Goal: Information Seeking & Learning: Learn about a topic

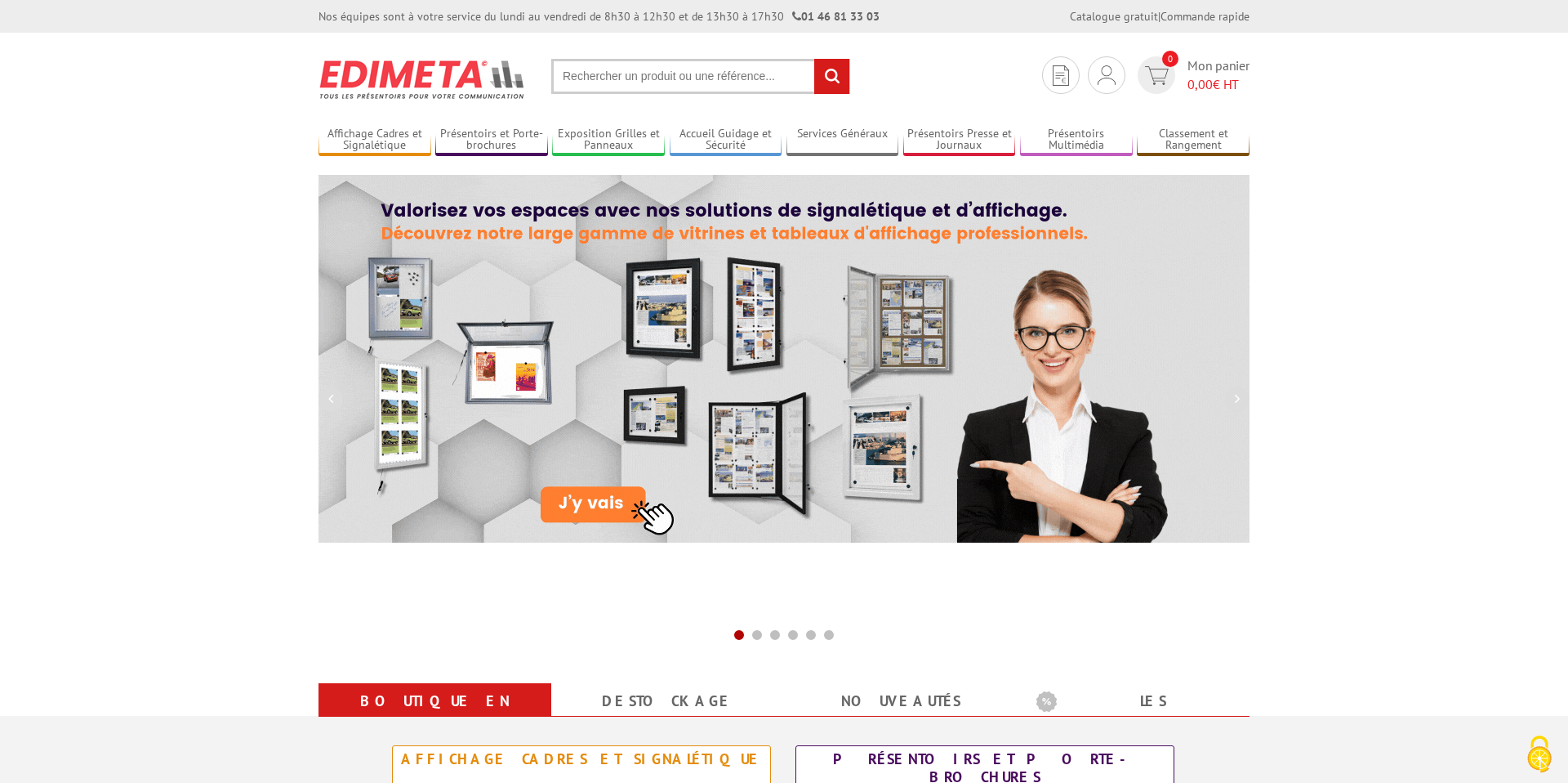
click at [681, 74] on input "text" at bounding box center [700, 75] width 299 height 35
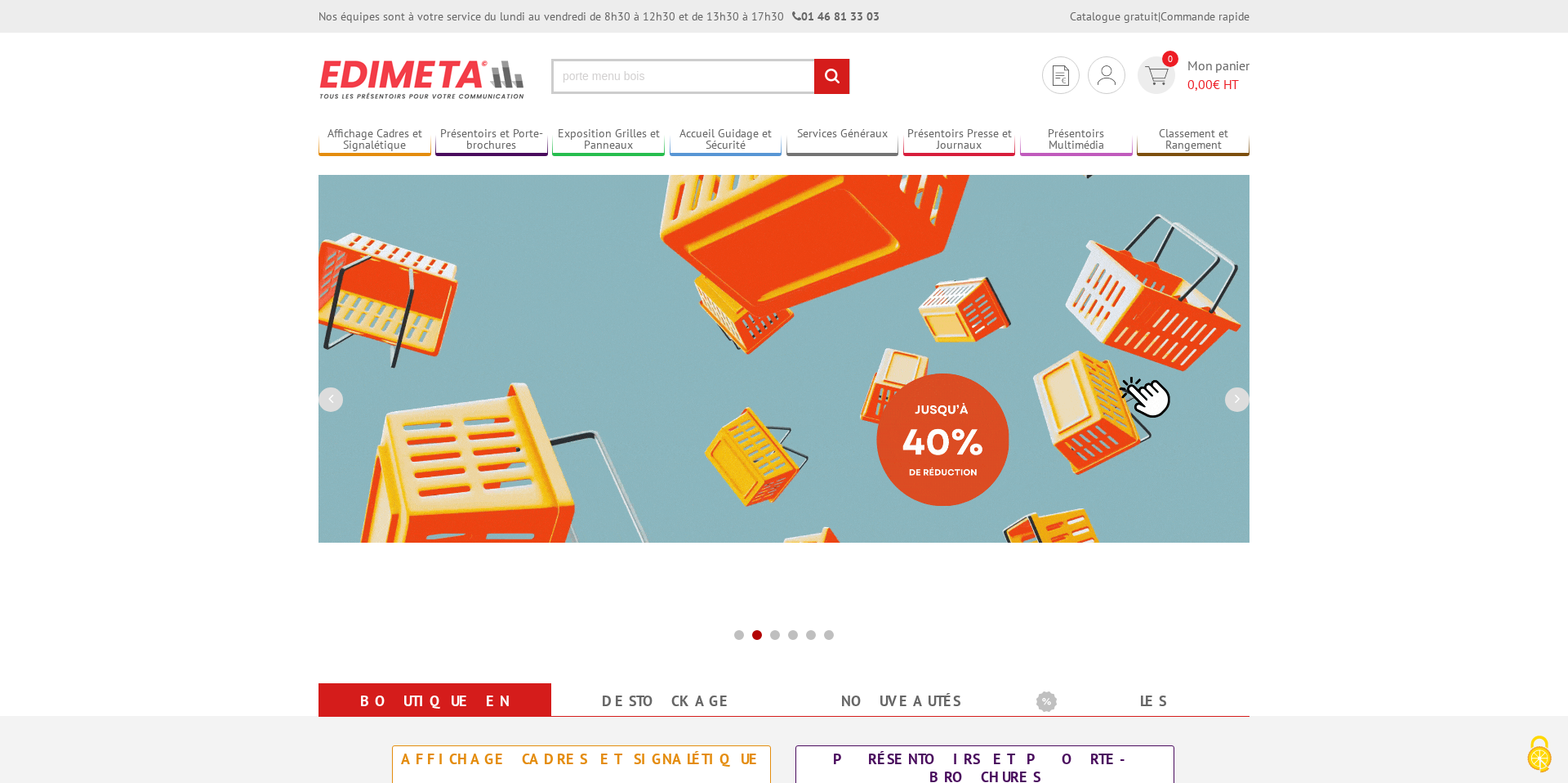
type input "porte menu bois"
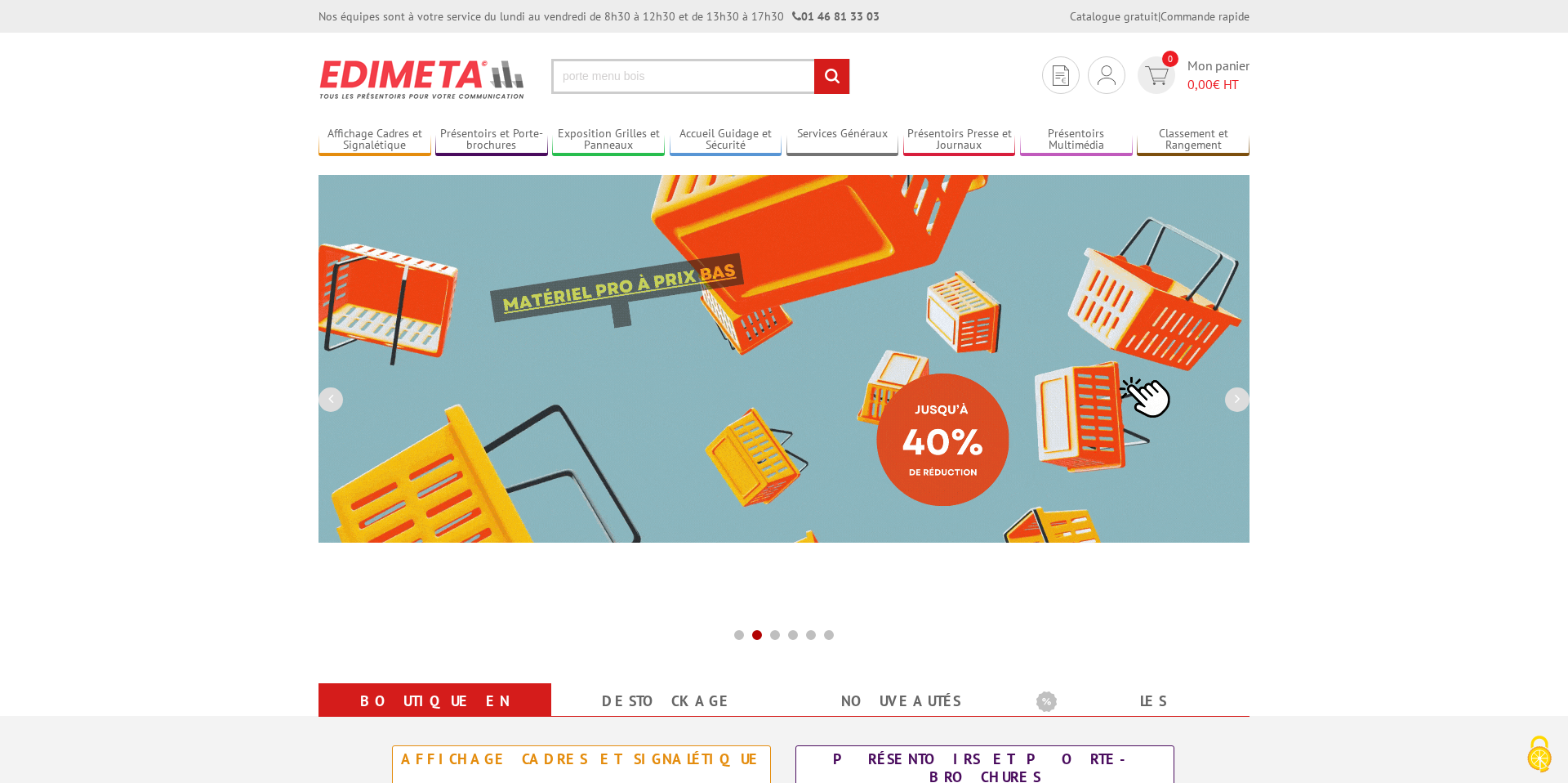
click at [814, 58] on input "rechercher" at bounding box center [831, 75] width 35 height 35
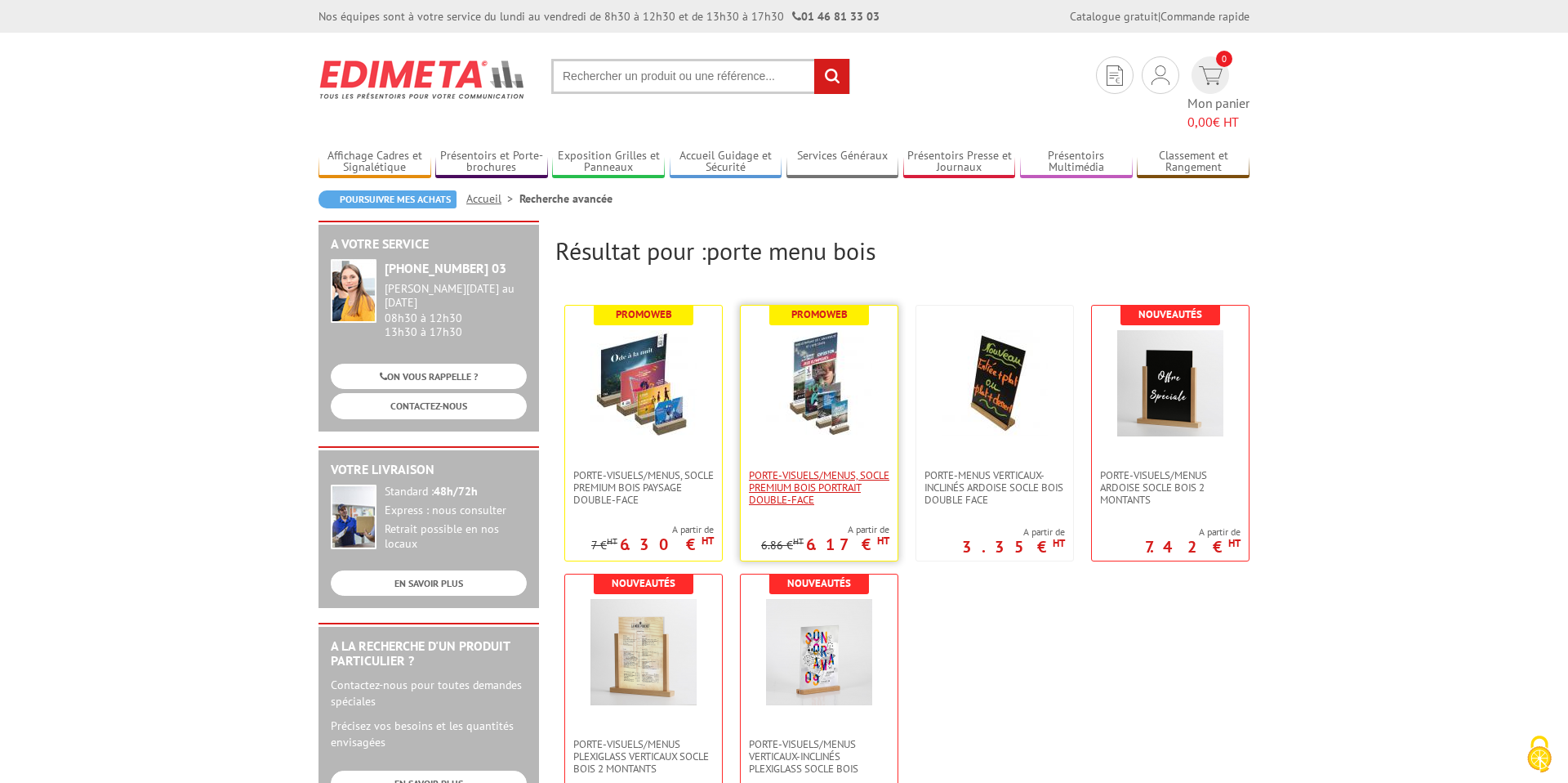
click at [789, 469] on span "PORTE-VISUELS/MENUS, SOCLE PREMIUM BOIS PORTRAIT DOUBLE-FACE" at bounding box center [819, 487] width 140 height 37
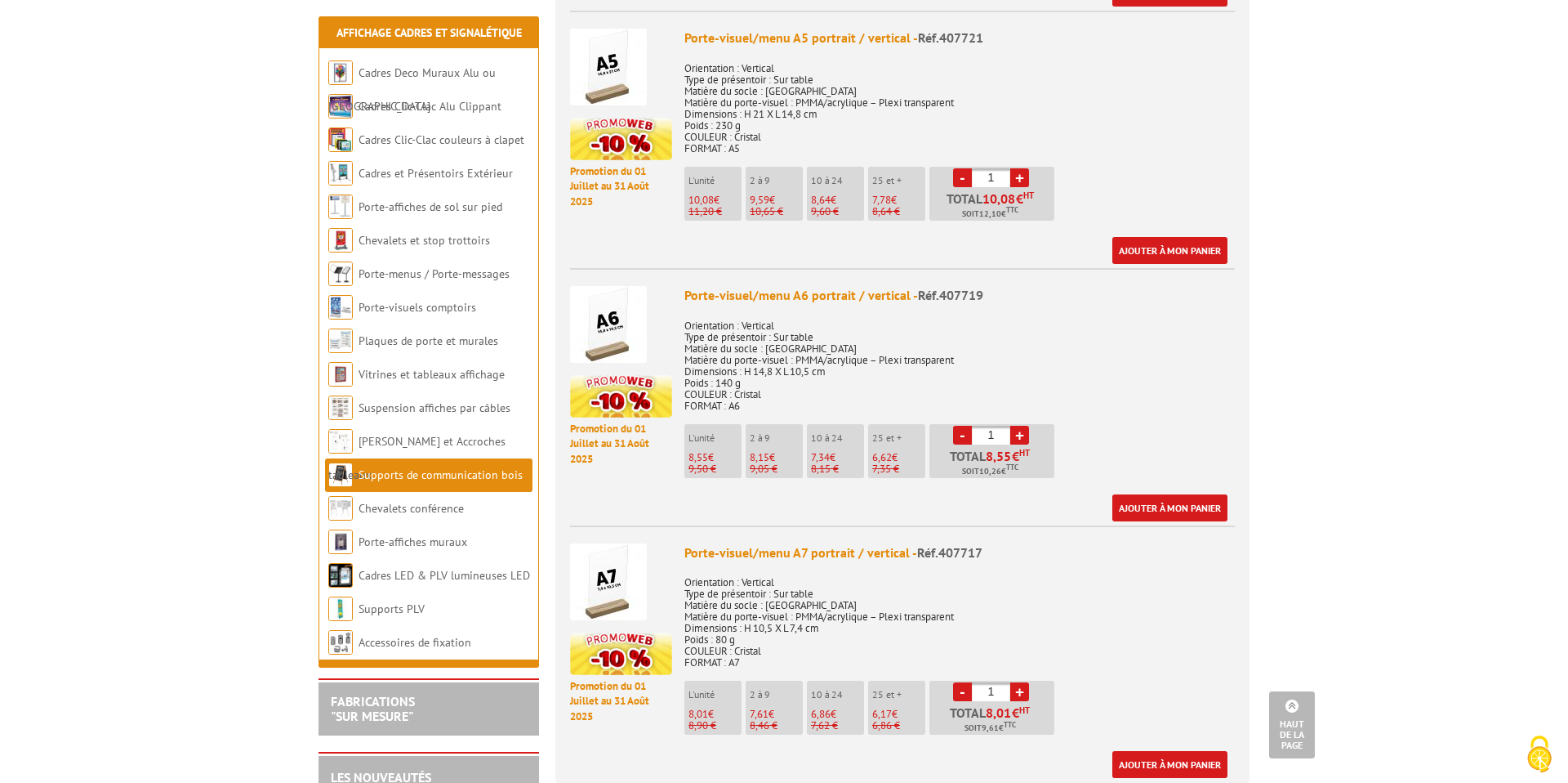
scroll to position [953, 0]
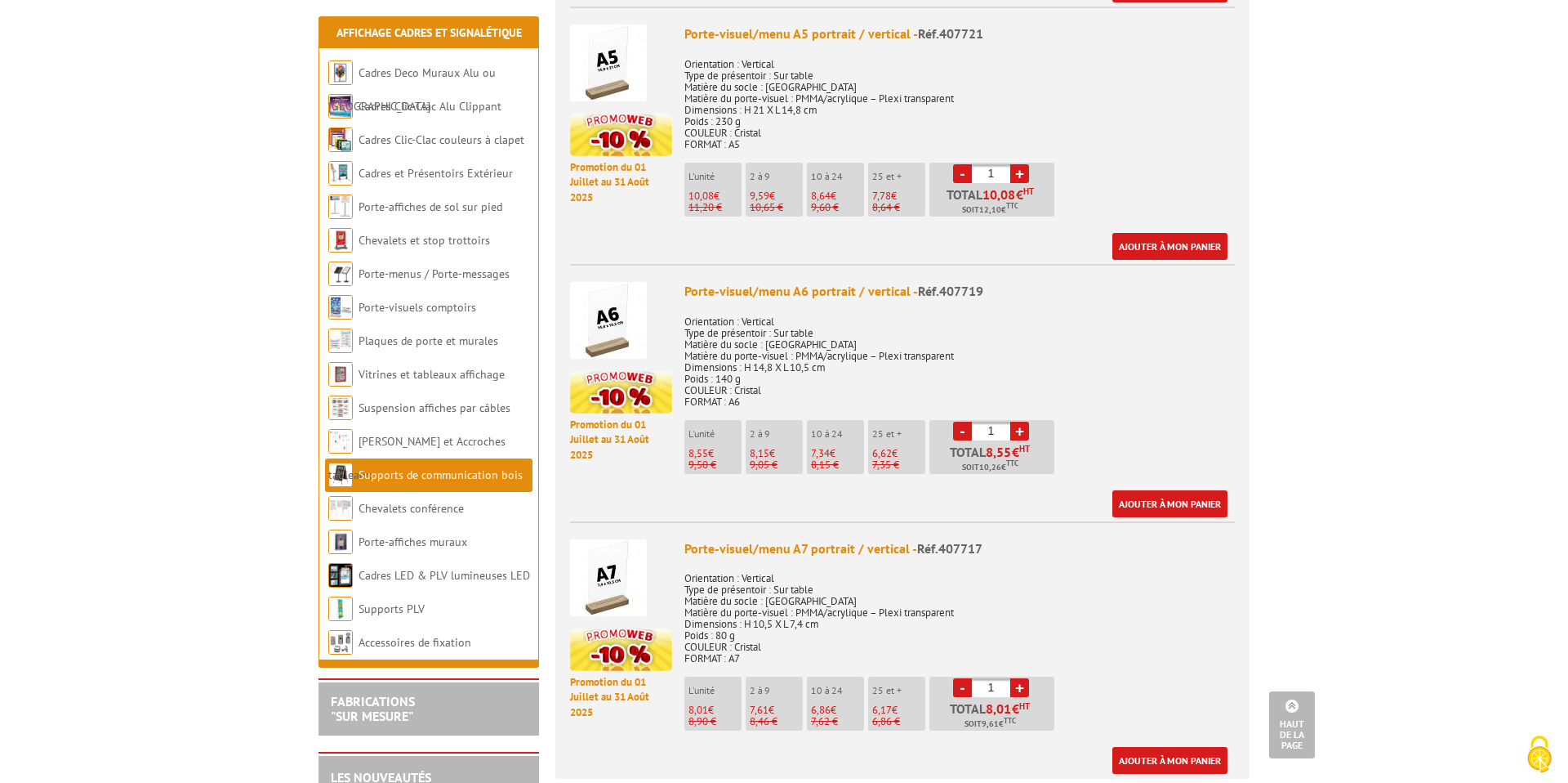
click at [610, 558] on img at bounding box center [608, 578] width 77 height 77
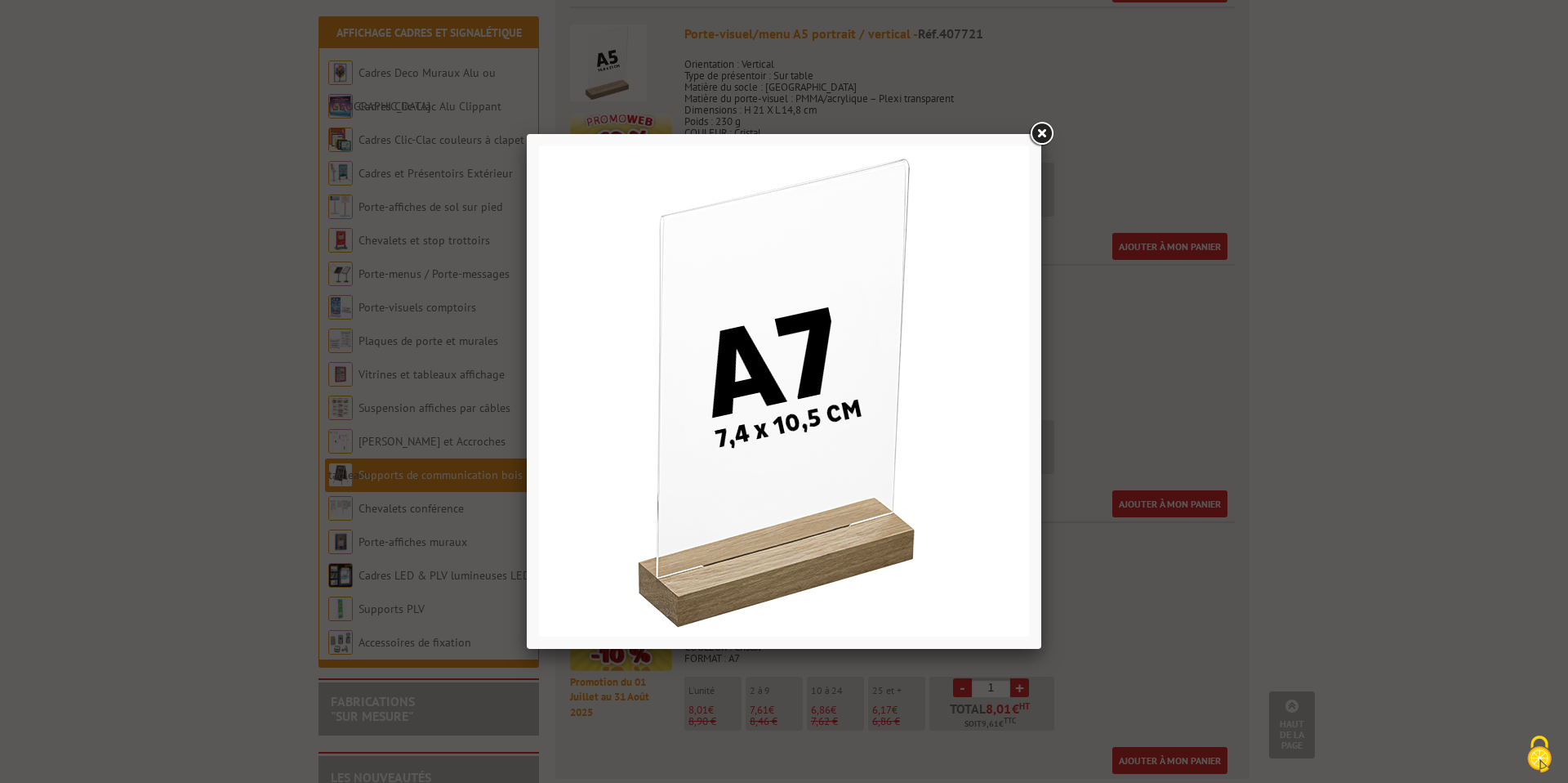
click at [1042, 139] on link at bounding box center [1042, 135] width 30 height 30
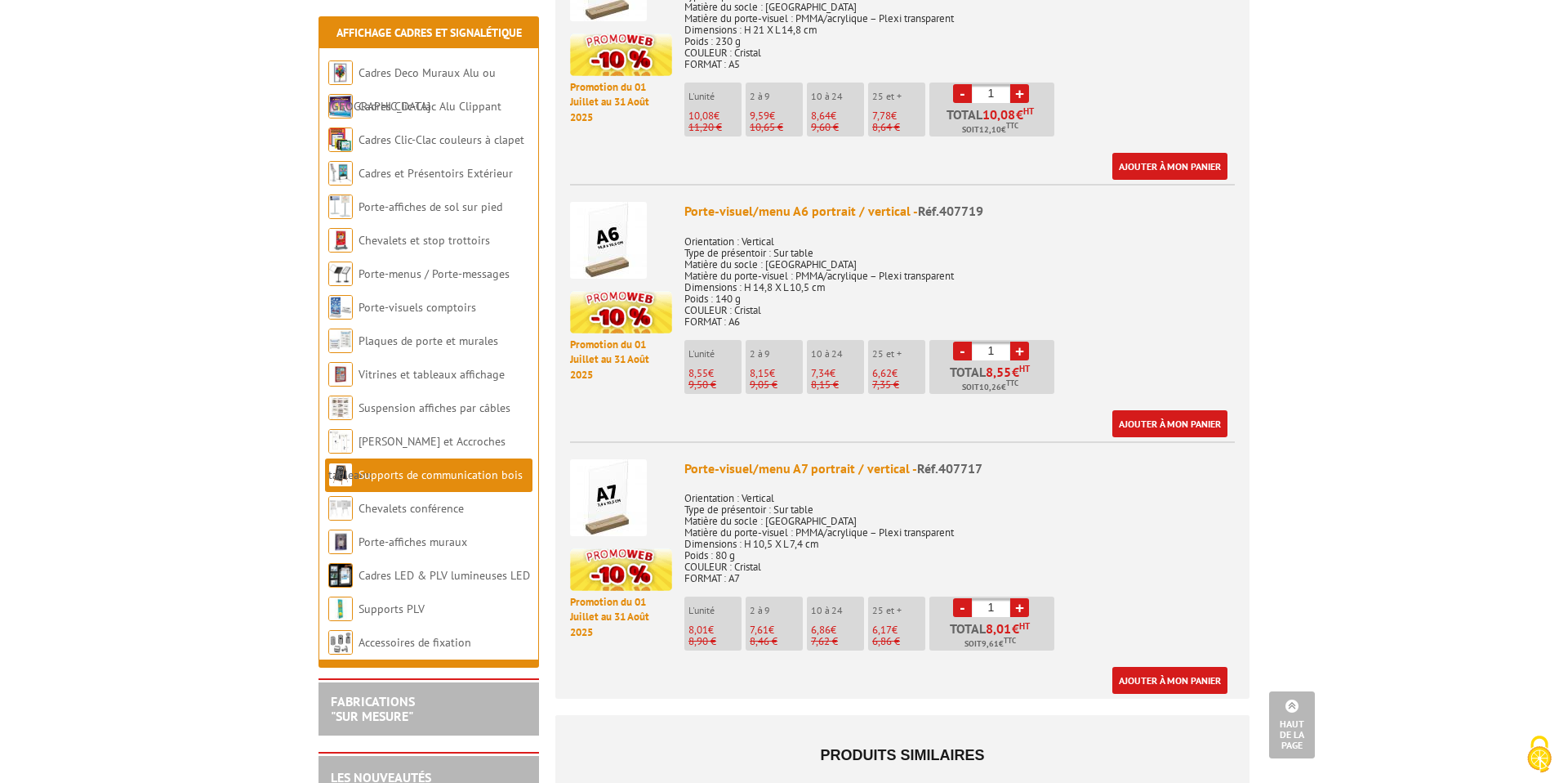
scroll to position [705, 0]
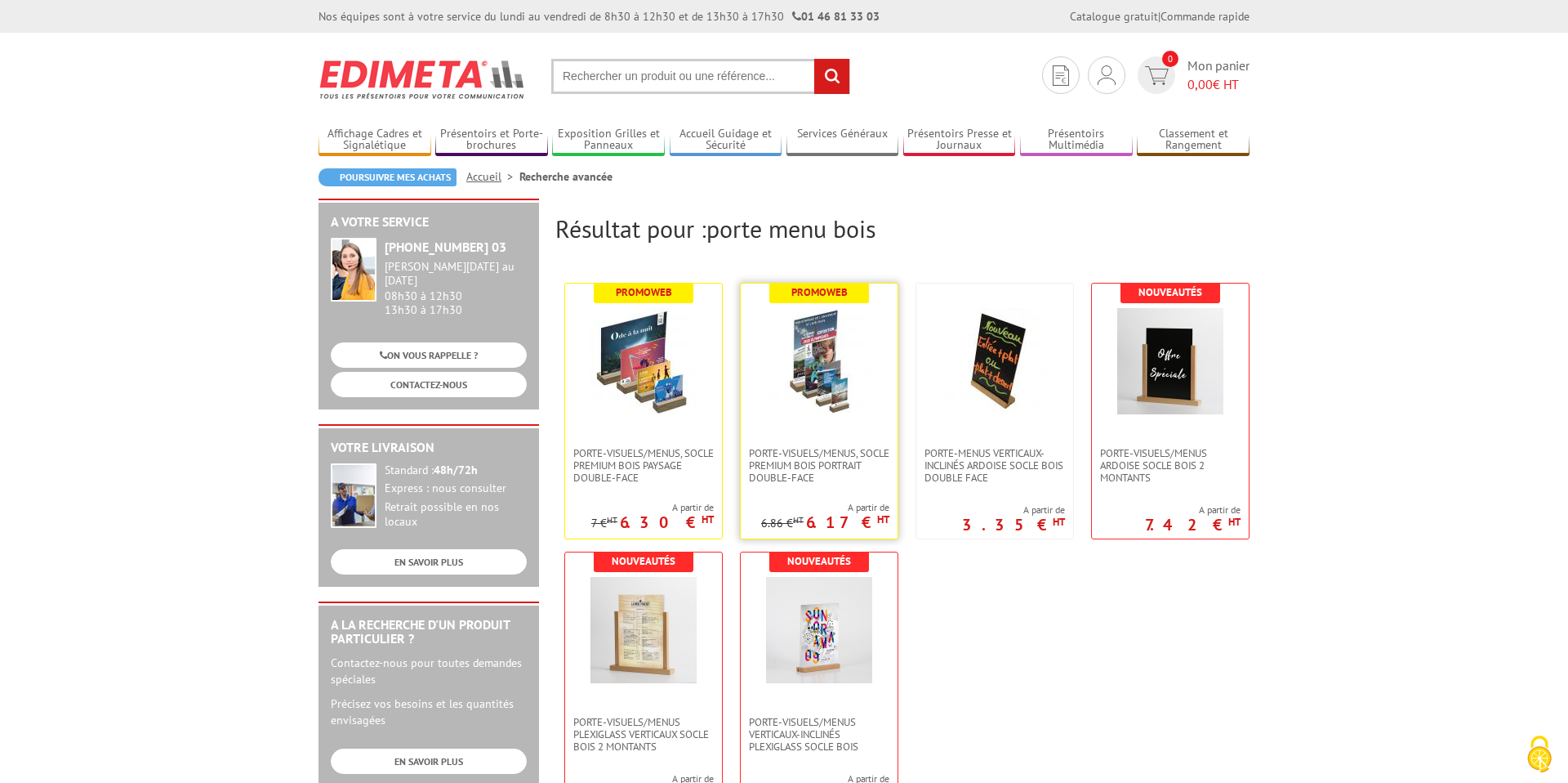
scroll to position [26, 0]
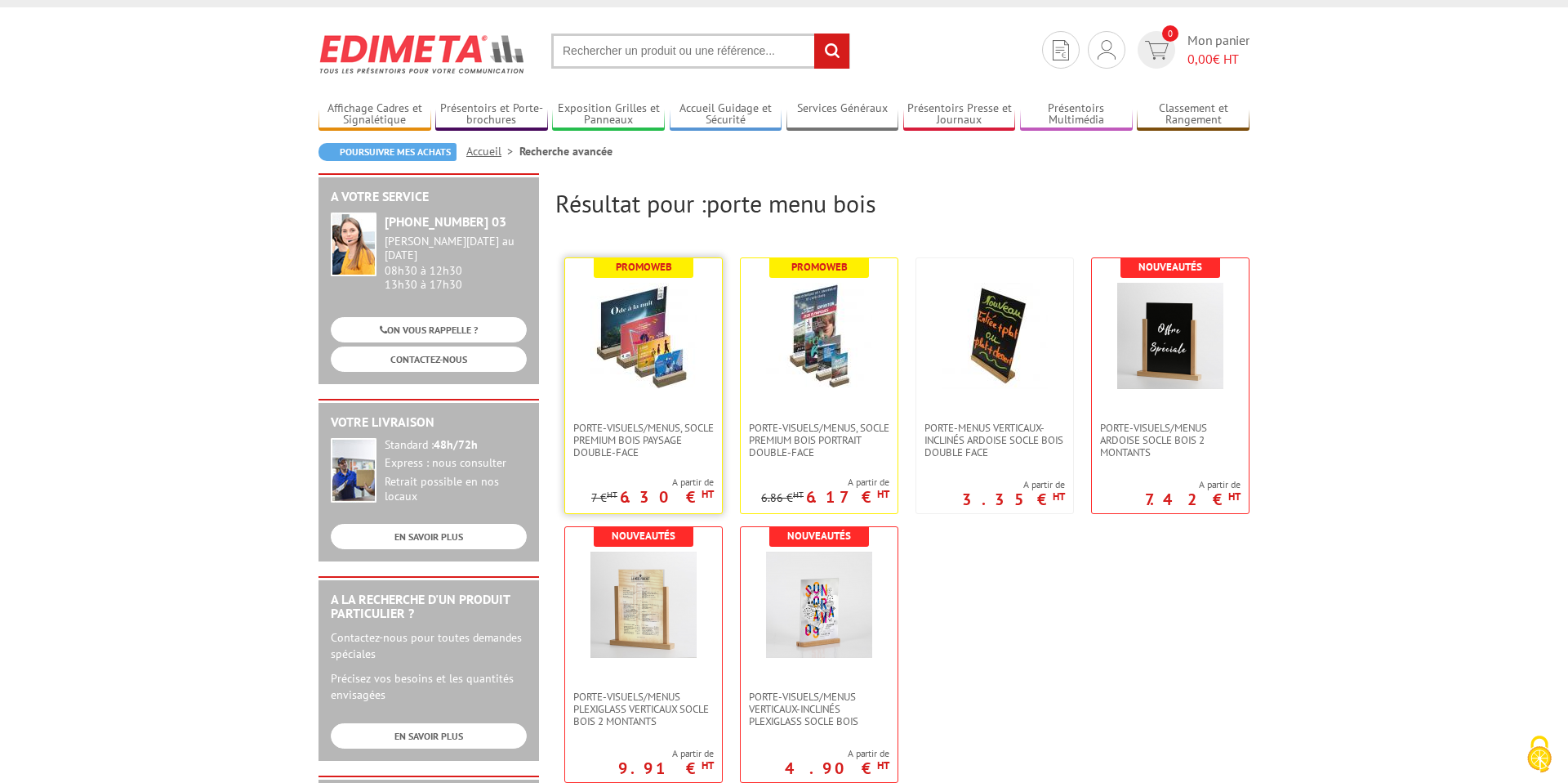
click at [665, 376] on img at bounding box center [643, 336] width 106 height 106
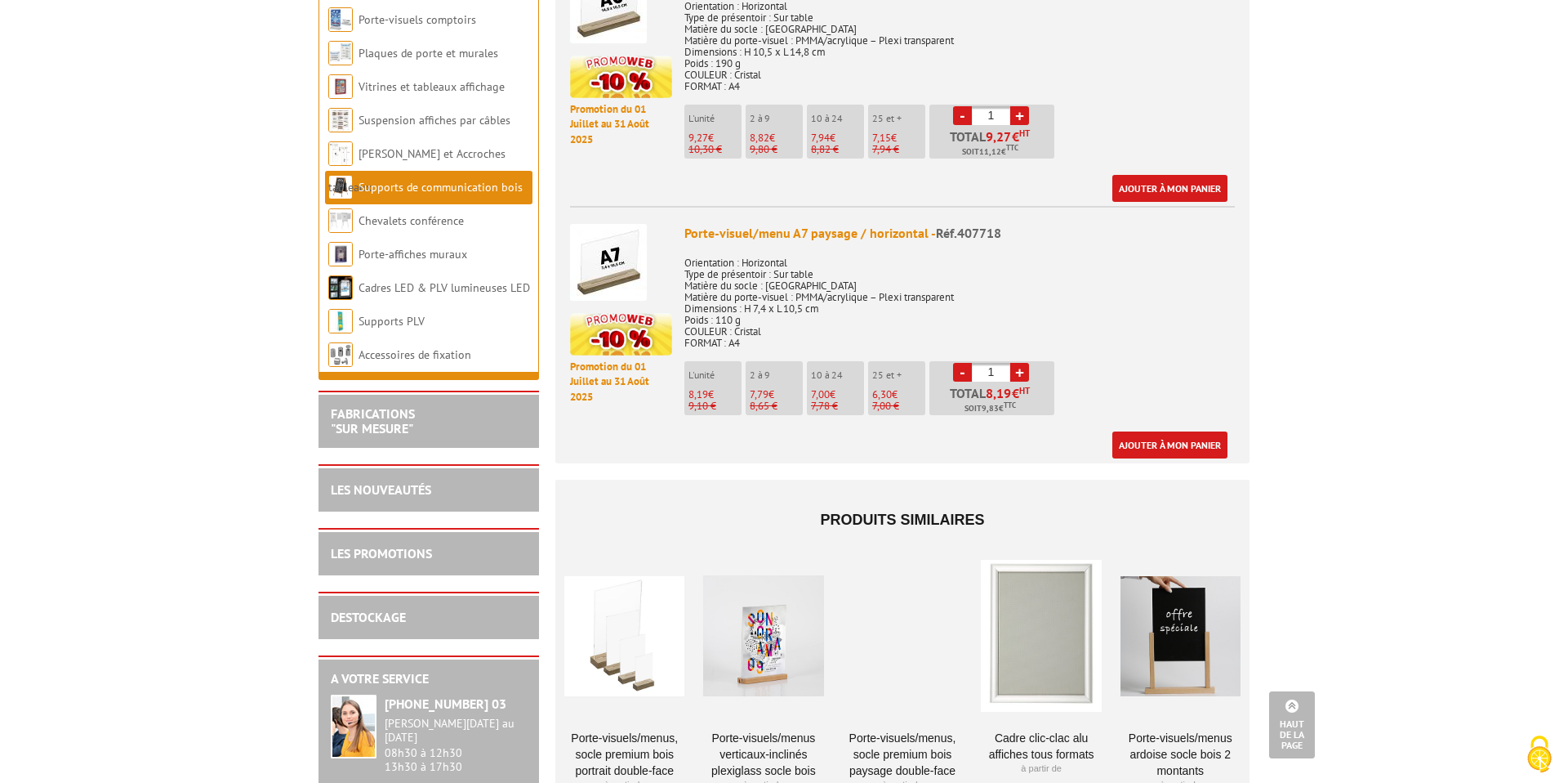
scroll to position [1199, 0]
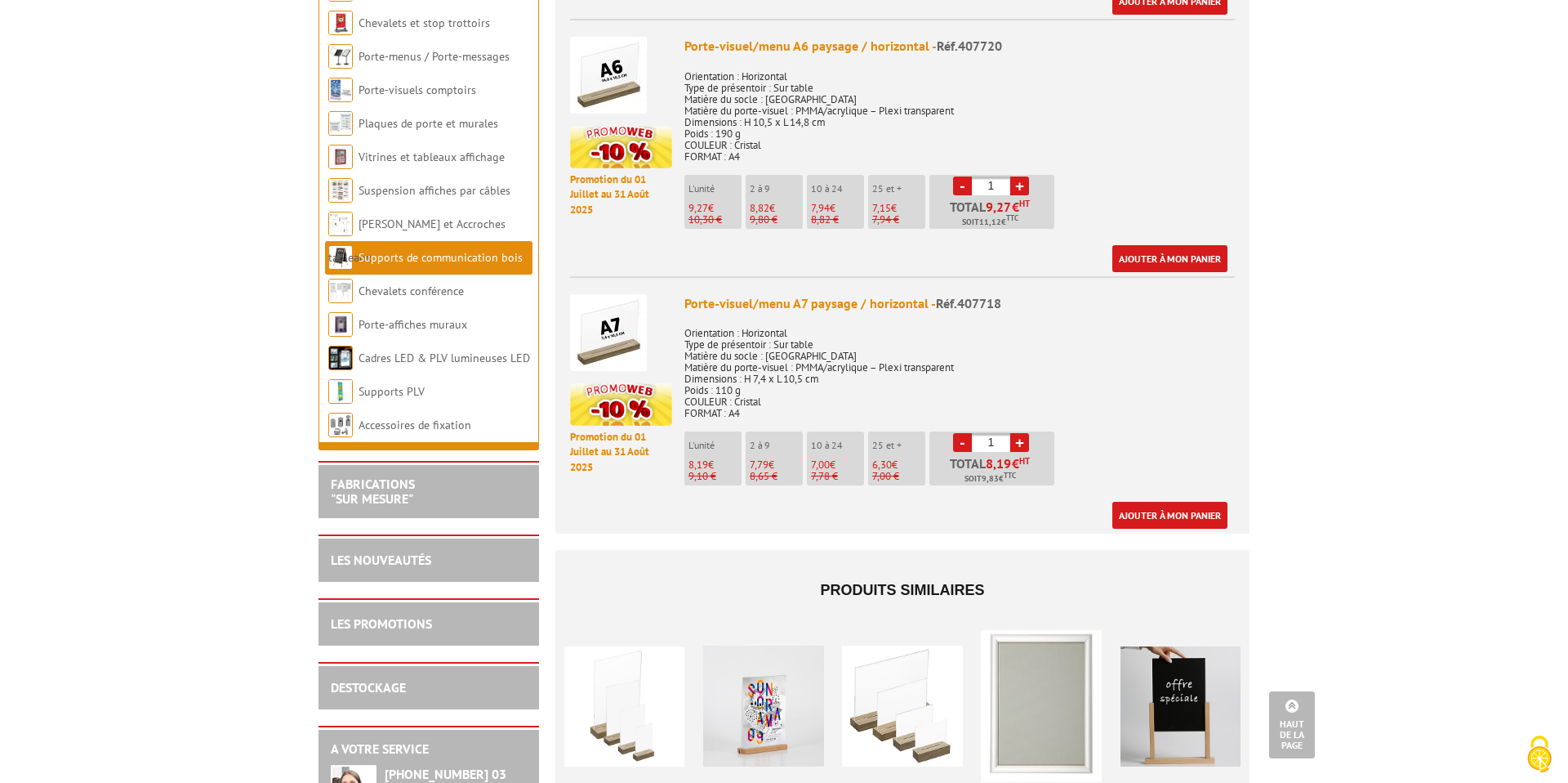
click at [594, 322] on img at bounding box center [608, 333] width 77 height 77
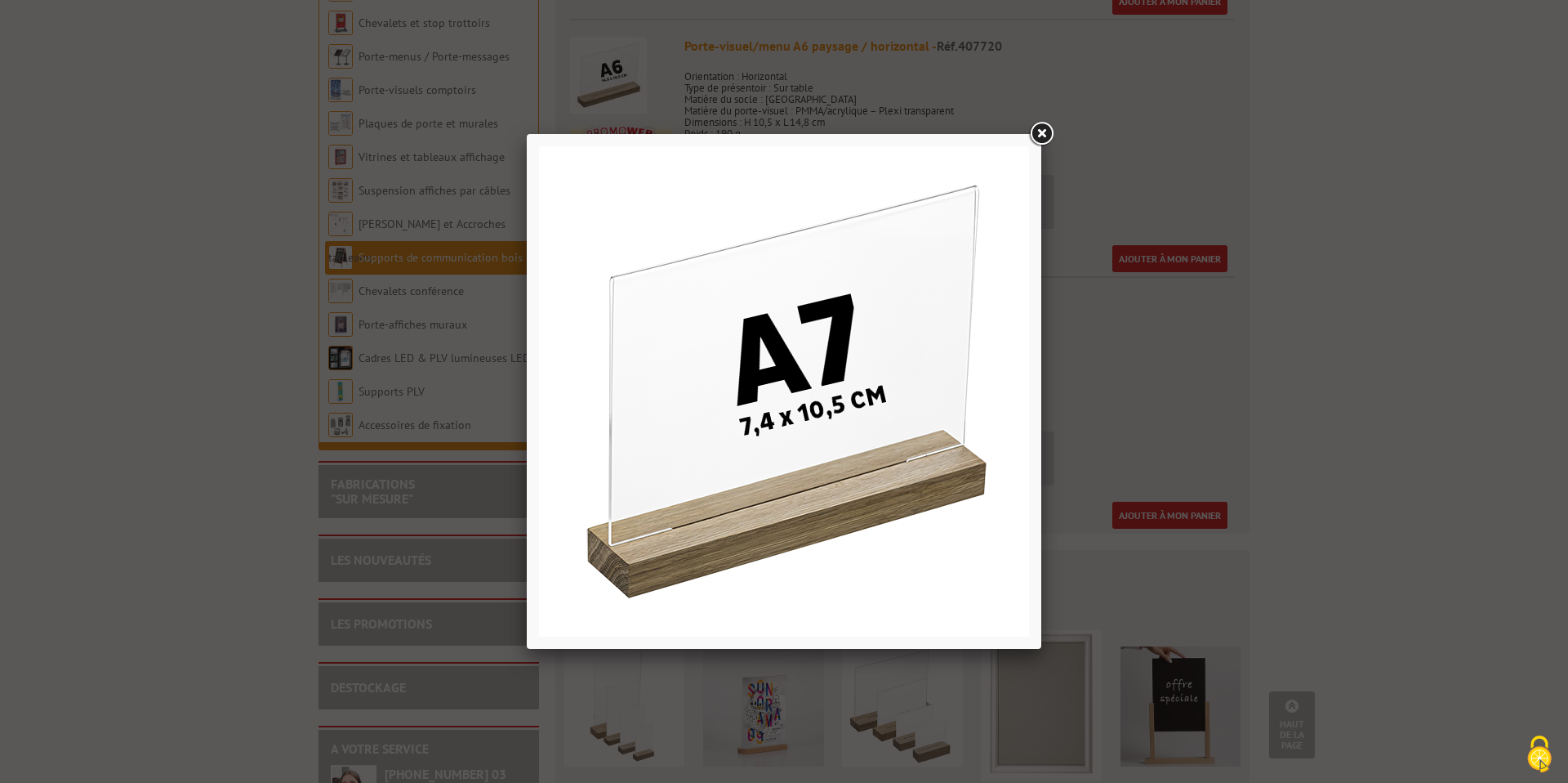
click at [1044, 131] on link at bounding box center [1042, 135] width 30 height 30
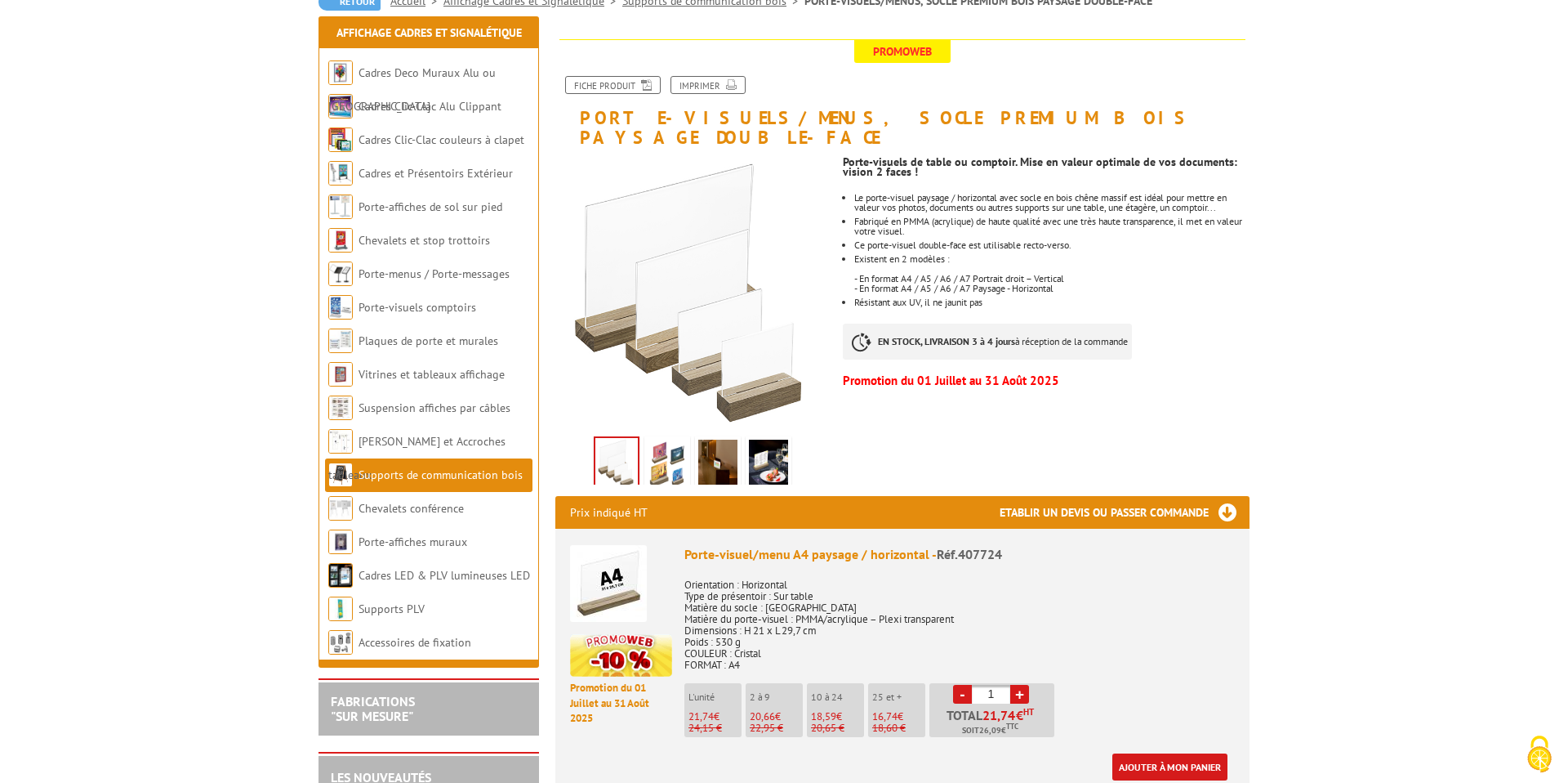
scroll to position [35, 0]
